Goal: Check status: Check status

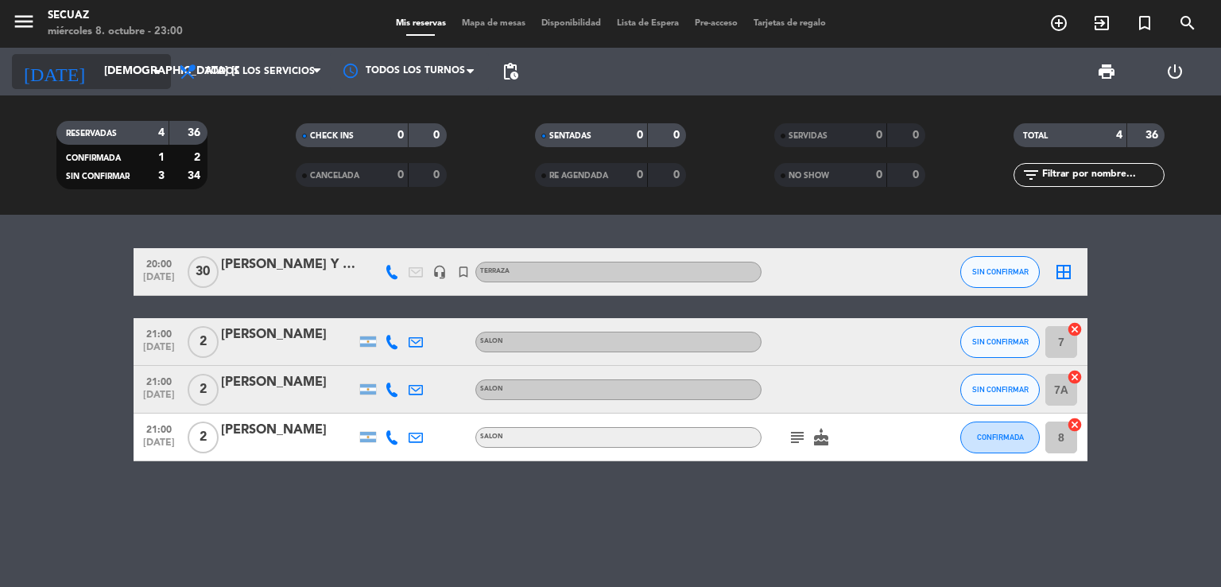
click at [148, 67] on icon "arrow_drop_down" at bounding box center [157, 71] width 19 height 19
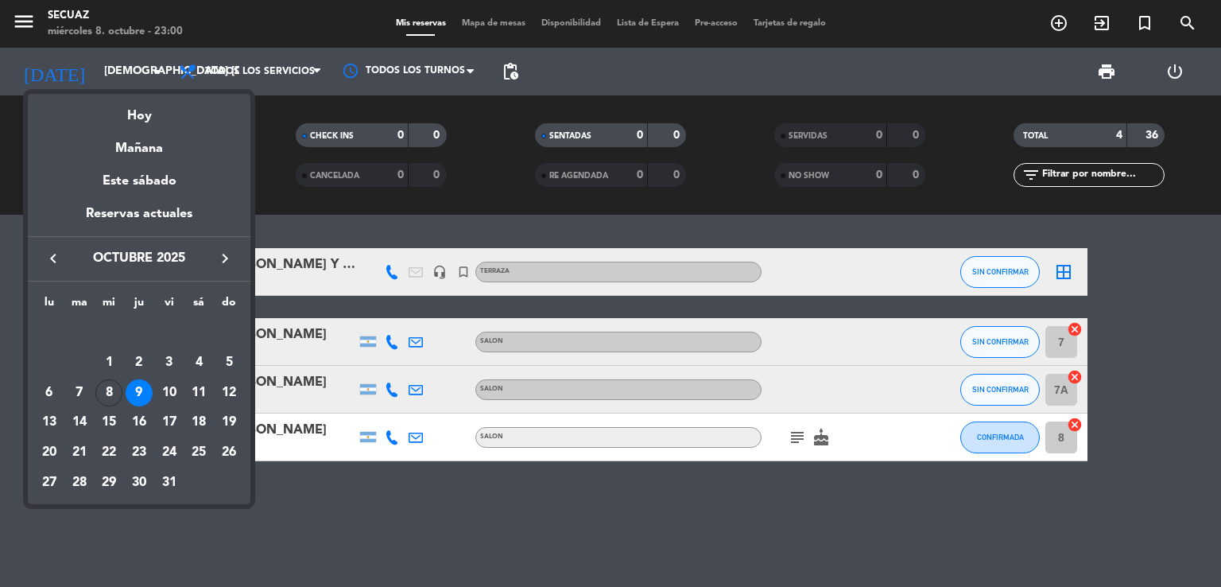
click at [143, 394] on div "9" at bounding box center [139, 392] width 27 height 27
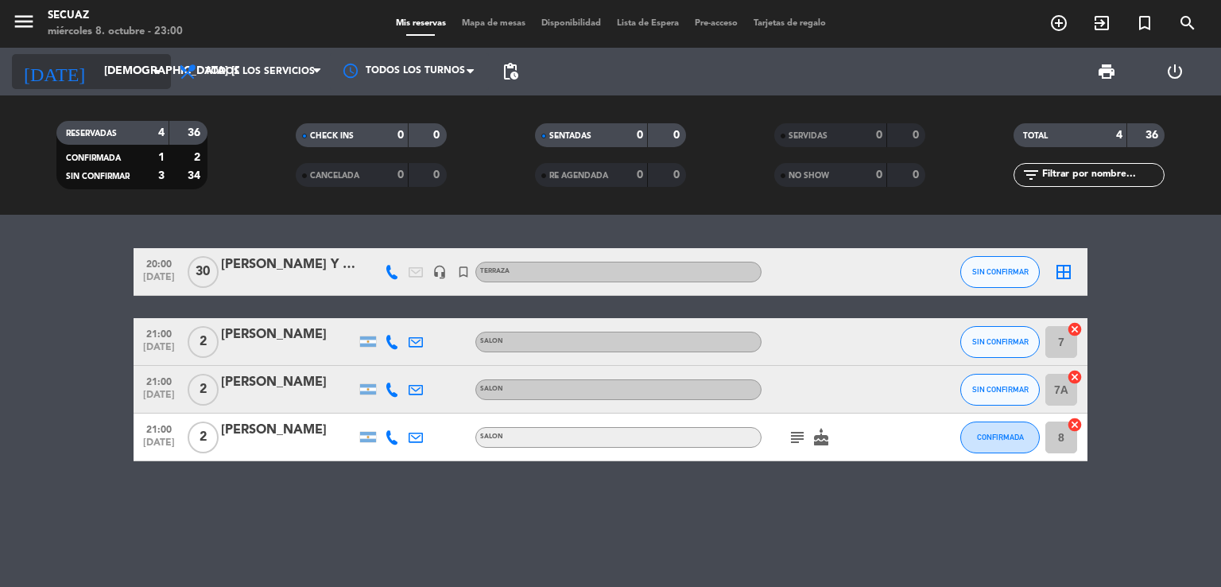
click at [136, 76] on input "[DEMOGRAPHIC_DATA] [DATE]" at bounding box center [171, 71] width 151 height 29
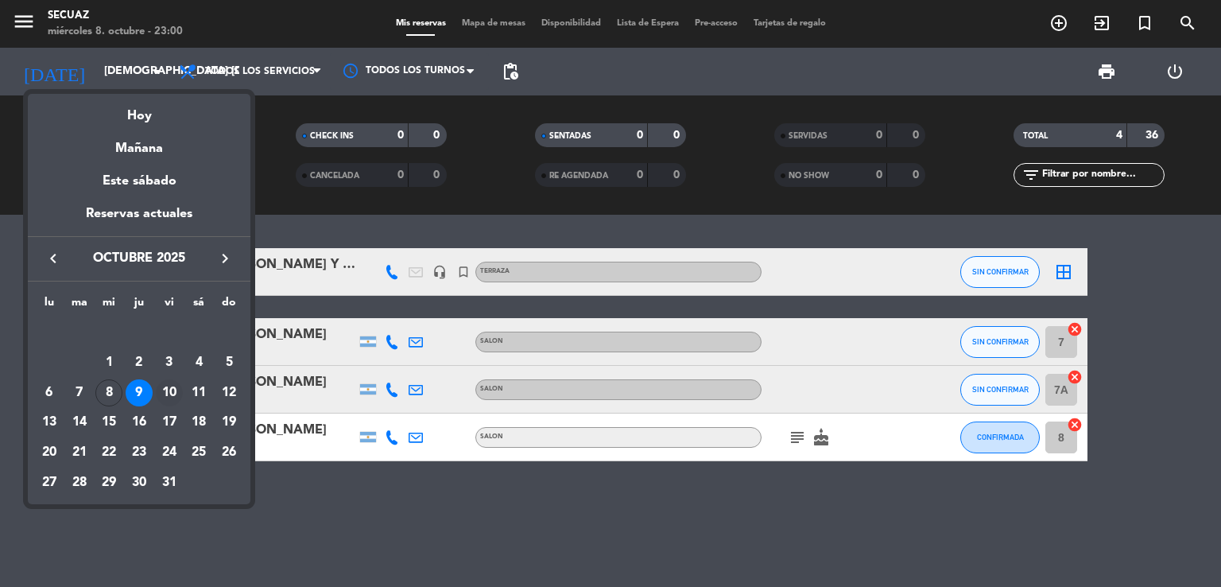
click at [170, 395] on div "10" at bounding box center [169, 392] width 27 height 27
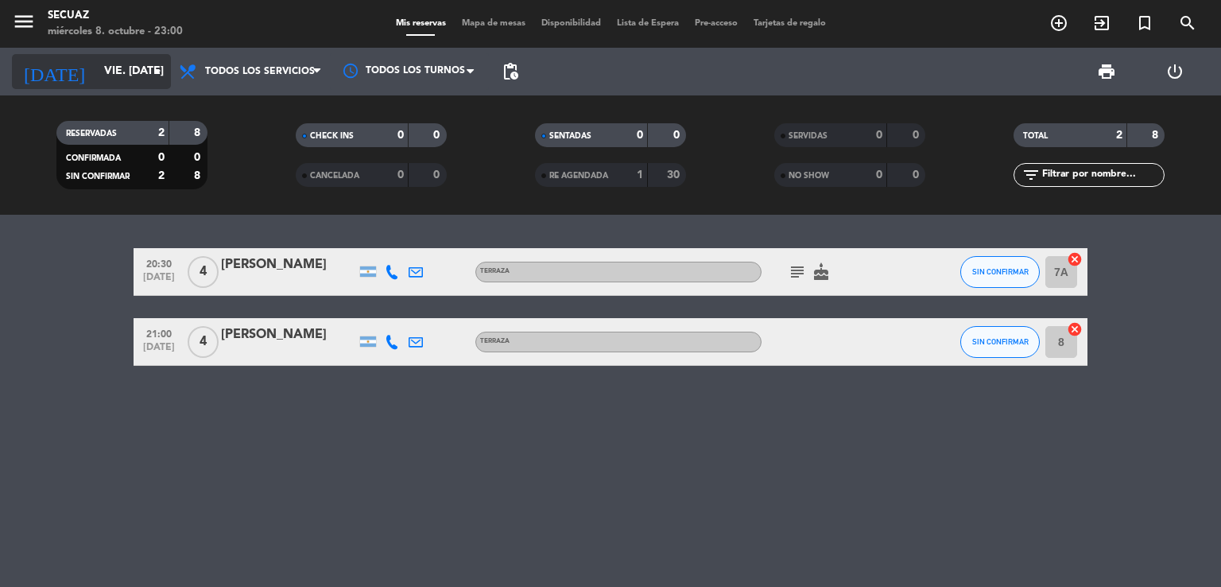
click at [153, 71] on icon "arrow_drop_down" at bounding box center [157, 71] width 19 height 19
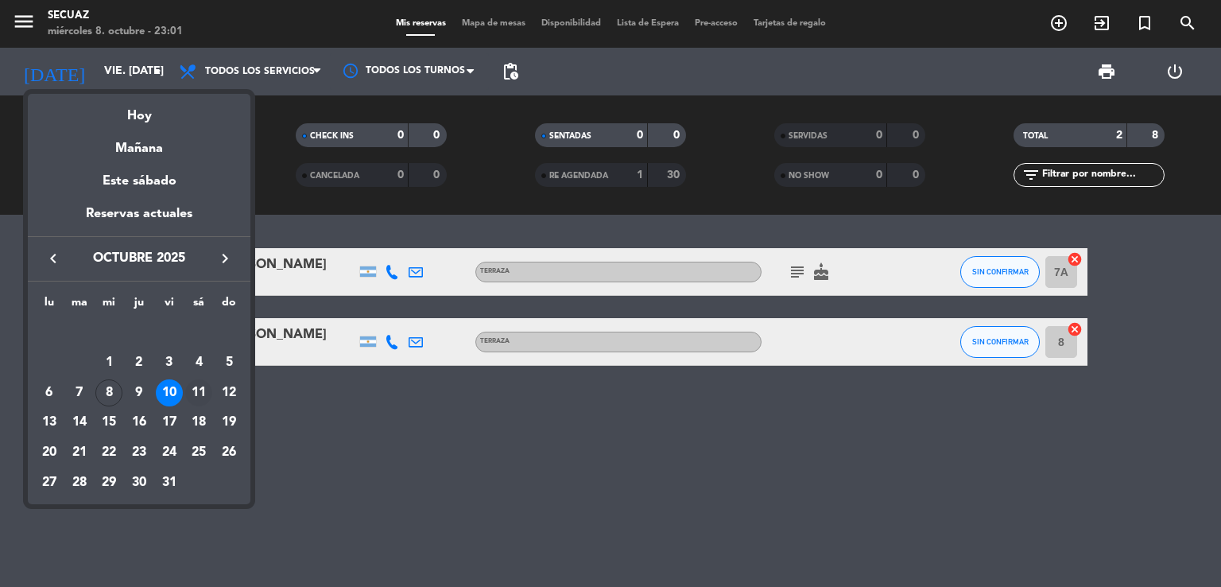
click at [196, 386] on div "11" at bounding box center [198, 392] width 27 height 27
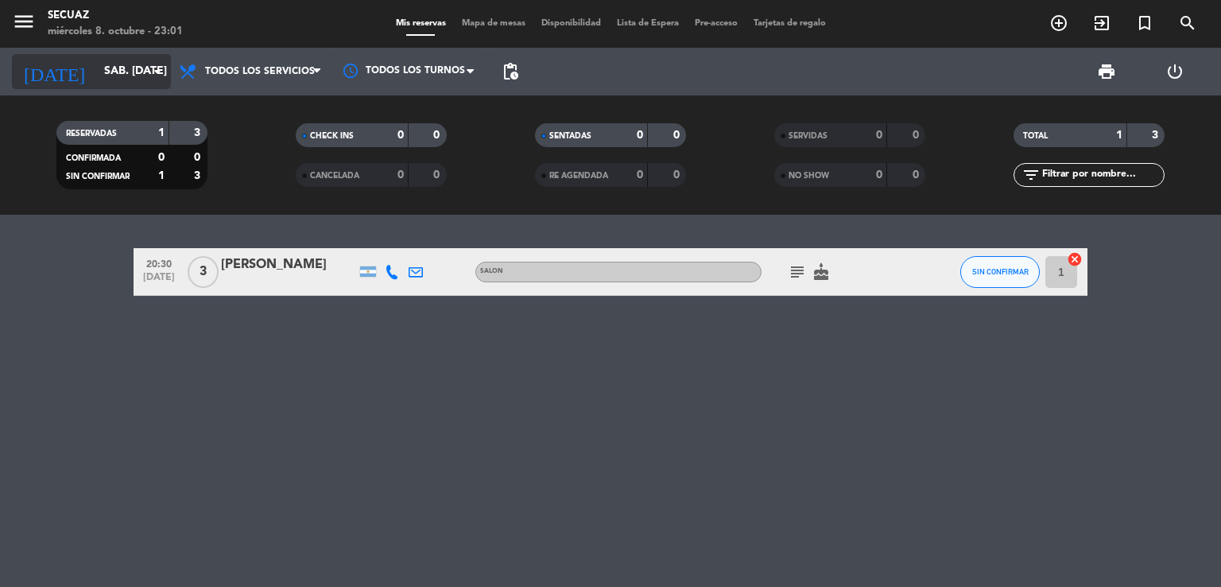
click at [114, 68] on input "sáb. [DATE]" at bounding box center [171, 71] width 151 height 29
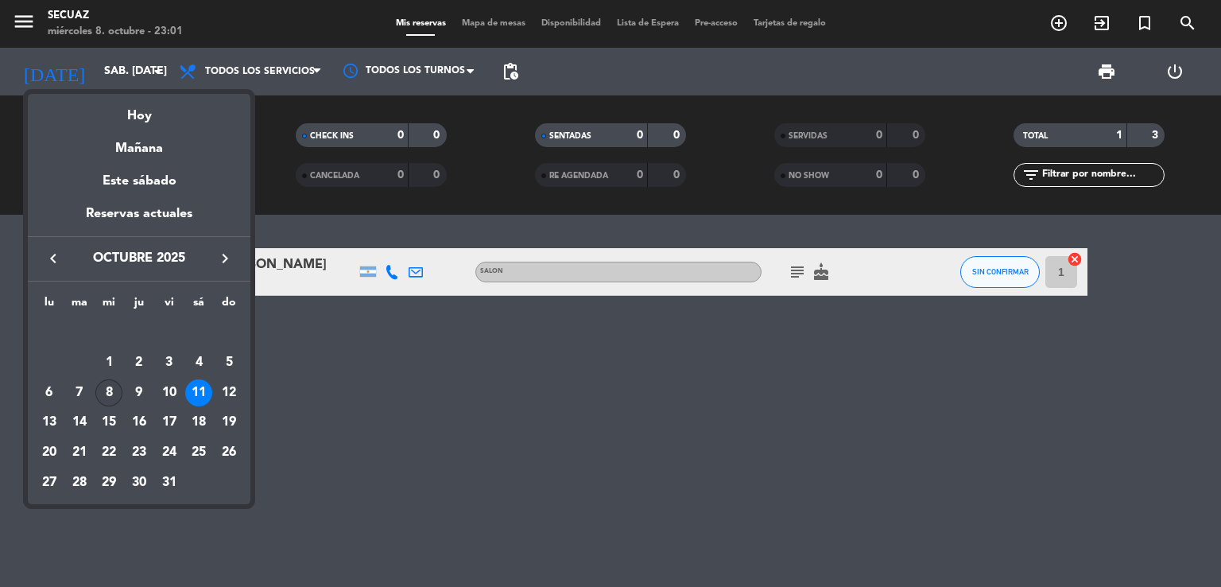
click at [108, 392] on div "8" at bounding box center [108, 392] width 27 height 27
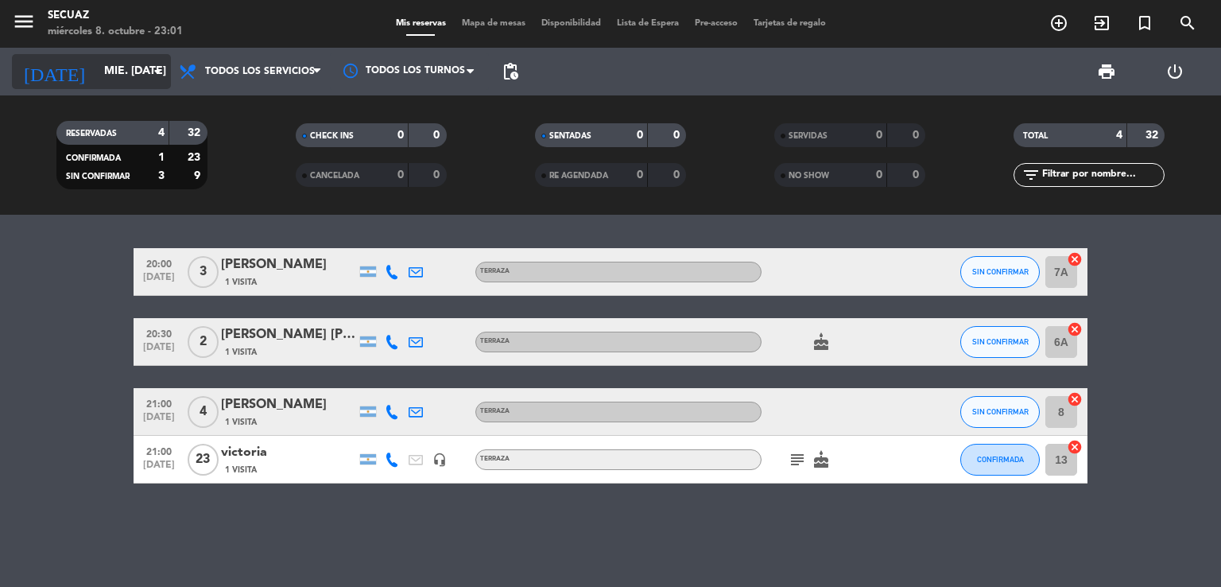
click at [127, 71] on input "mié. [DATE]" at bounding box center [171, 71] width 151 height 29
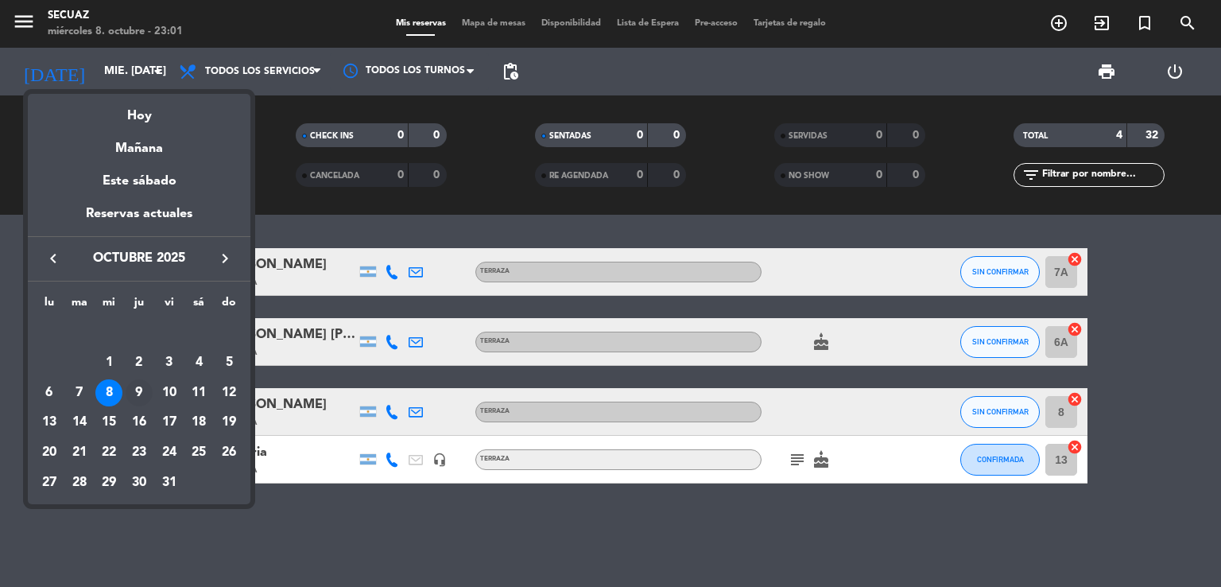
click at [140, 383] on div "9" at bounding box center [139, 392] width 27 height 27
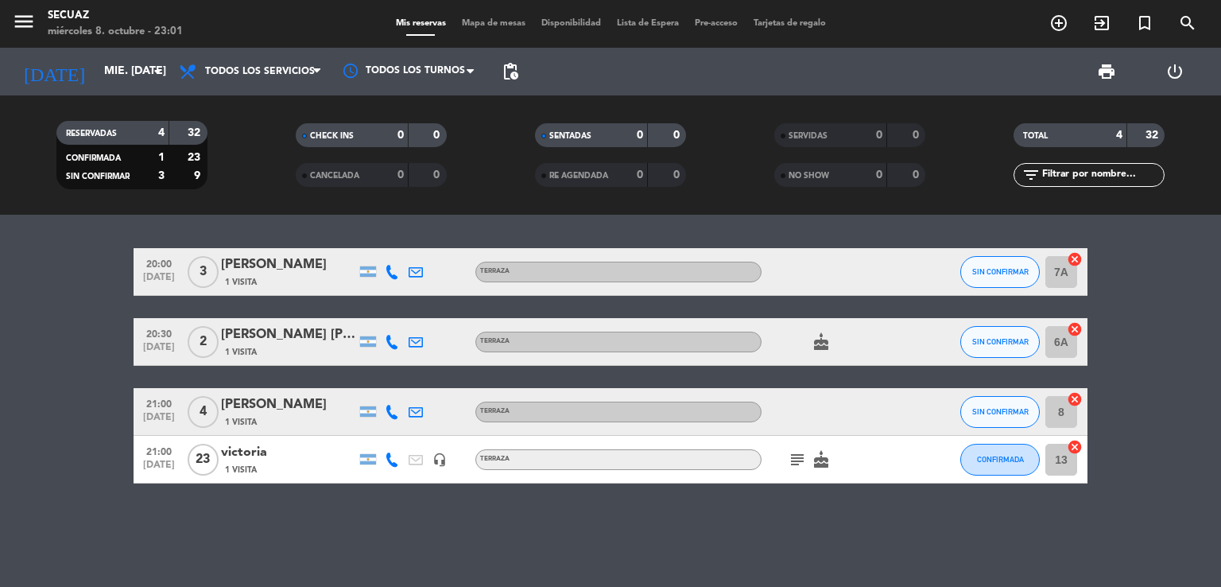
type input "[DEMOGRAPHIC_DATA] [DATE]"
